Goal: Task Accomplishment & Management: Manage account settings

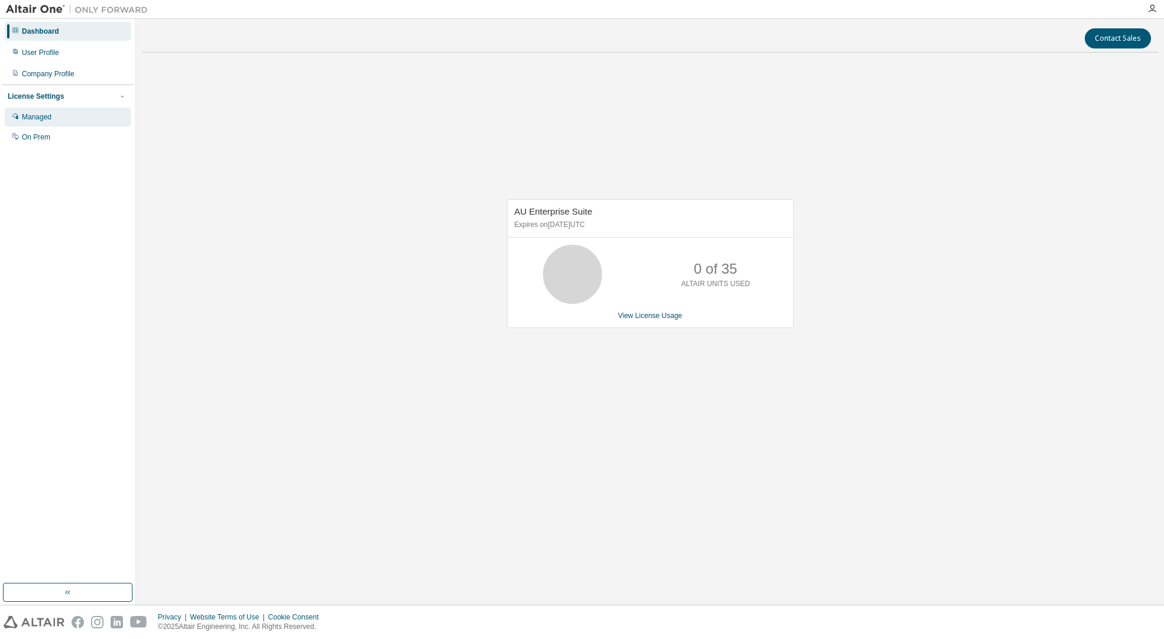
click at [41, 122] on div "Managed" at bounding box center [68, 117] width 126 height 19
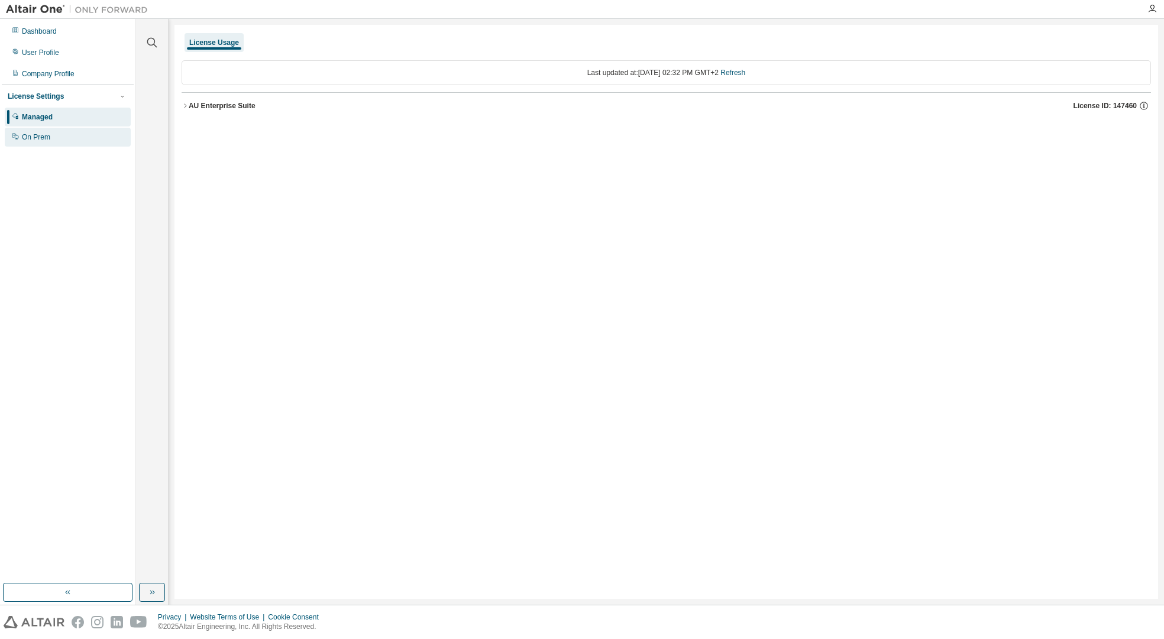
click at [43, 137] on div "On Prem" at bounding box center [36, 136] width 28 height 9
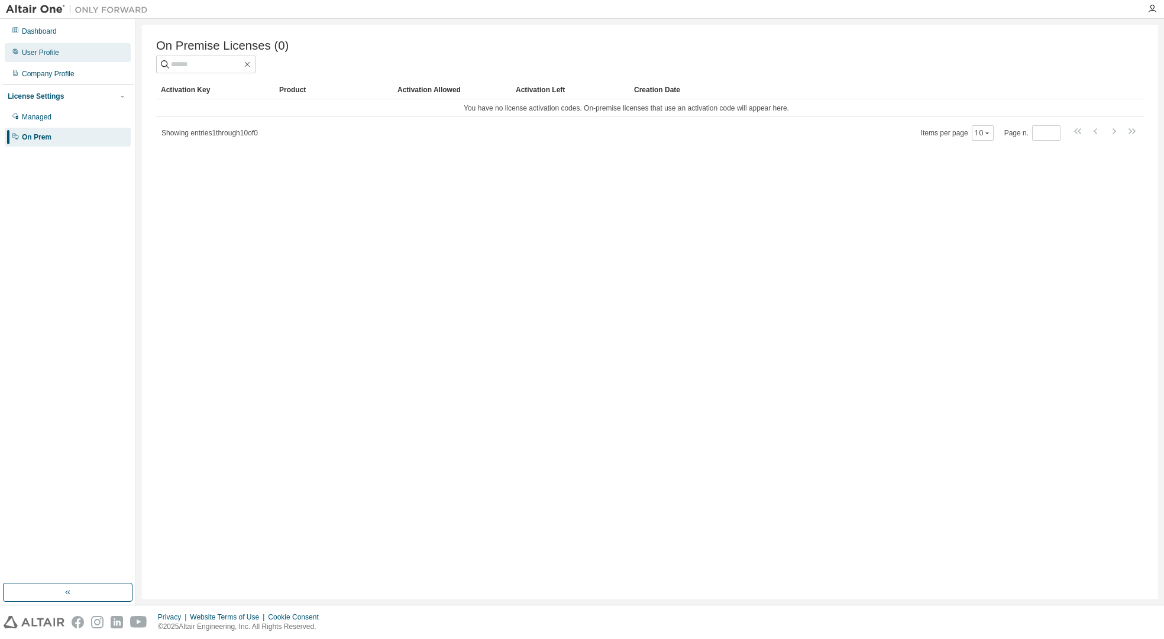
click at [36, 48] on div "User Profile" at bounding box center [40, 52] width 37 height 9
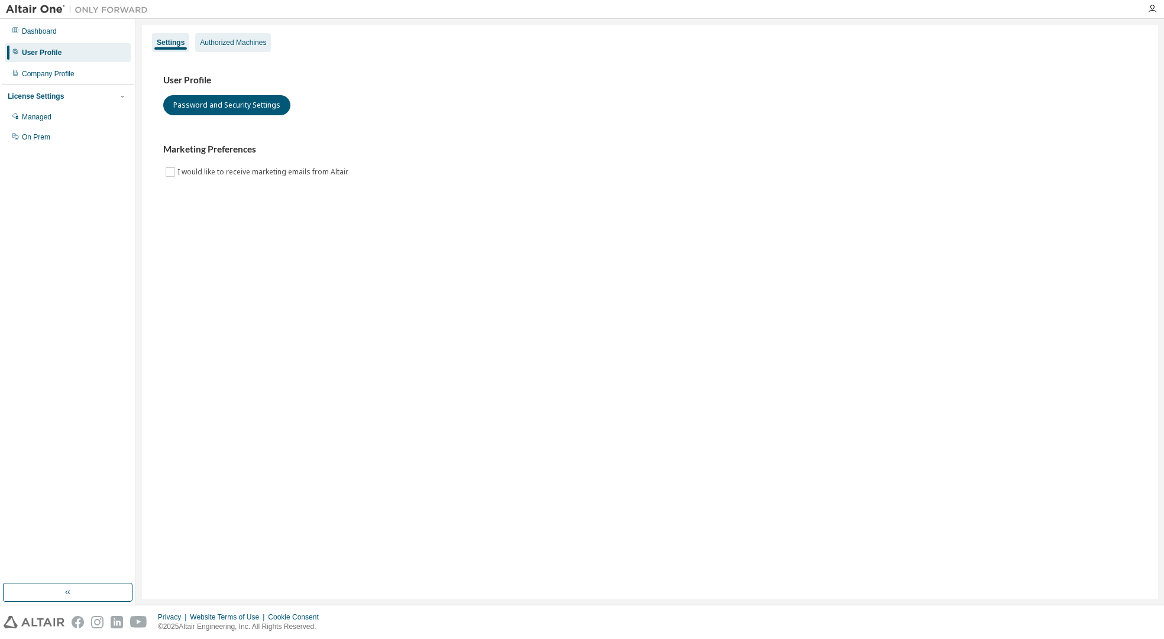
click at [228, 44] on div "Authorized Machines" at bounding box center [233, 42] width 66 height 9
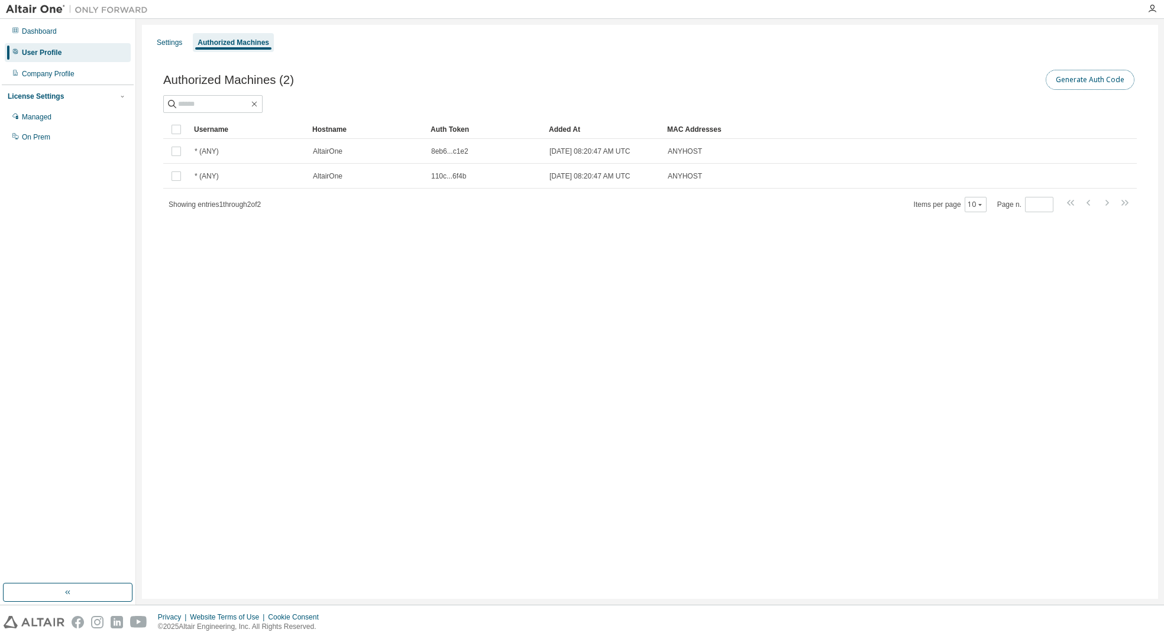
click at [1075, 80] on button "Generate Auth Code" at bounding box center [1090, 80] width 89 height 20
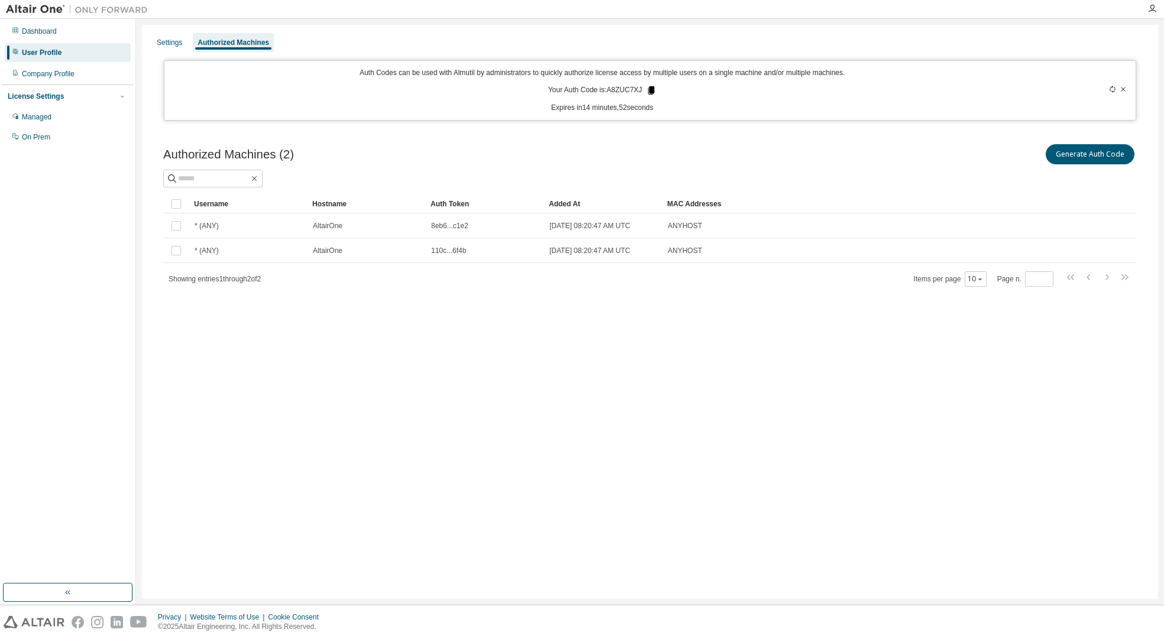
click at [654, 92] on icon at bounding box center [651, 90] width 7 height 8
